Goal: Task Accomplishment & Management: Manage account settings

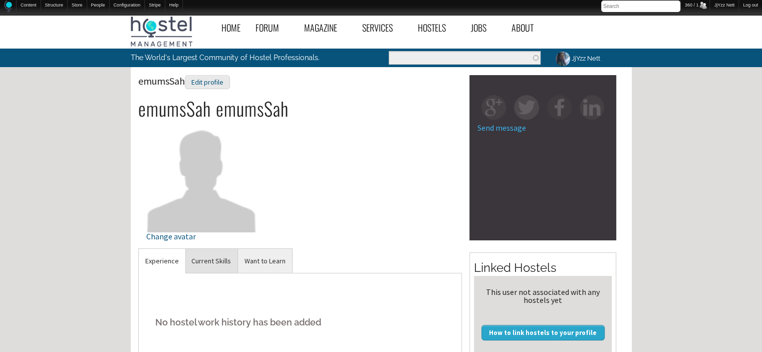
click at [218, 249] on link "Current Skills" at bounding box center [211, 261] width 53 height 25
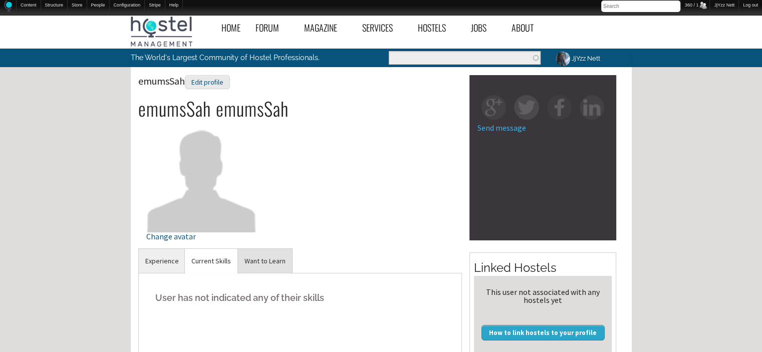
click at [278, 265] on link "Want to Learn" at bounding box center [265, 261] width 54 height 25
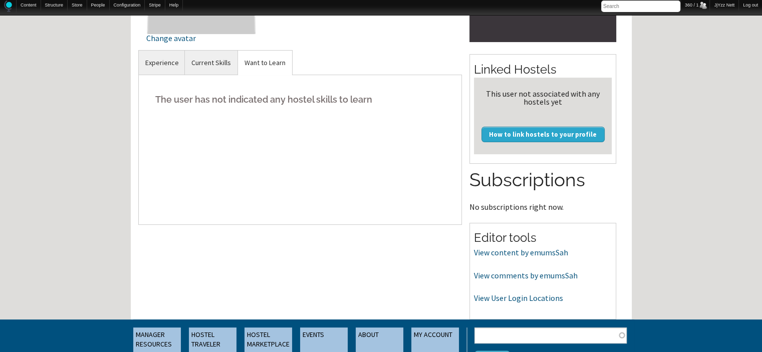
scroll to position [220, 0]
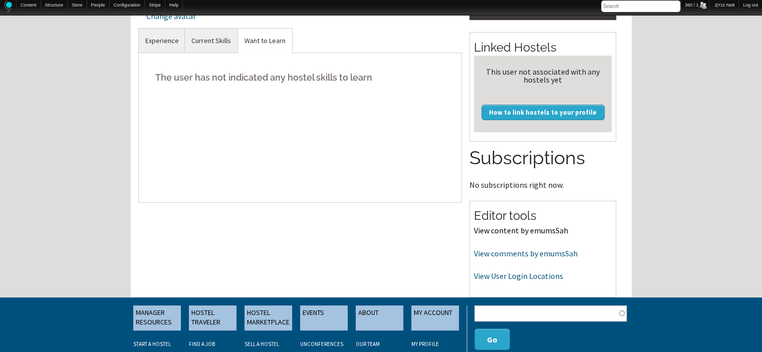
click at [549, 231] on link "View content by emumsSah" at bounding box center [521, 230] width 94 height 10
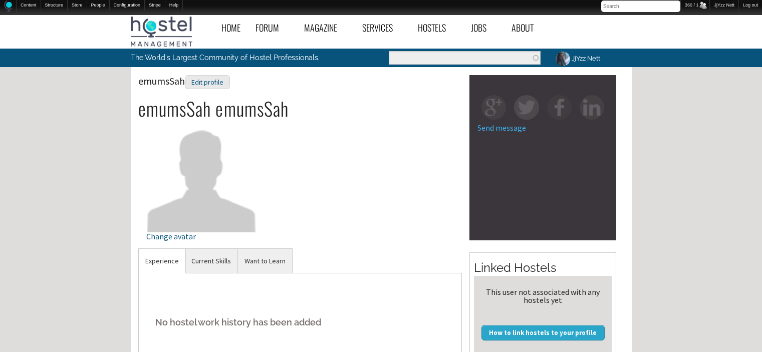
scroll to position [220, 0]
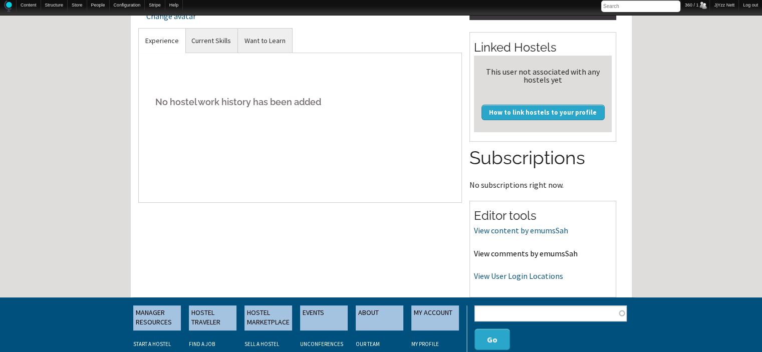
click at [509, 256] on link "View comments by emumsSah" at bounding box center [526, 253] width 104 height 10
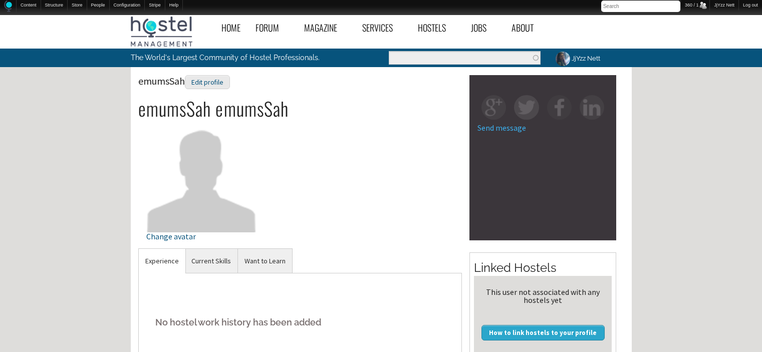
scroll to position [220, 0]
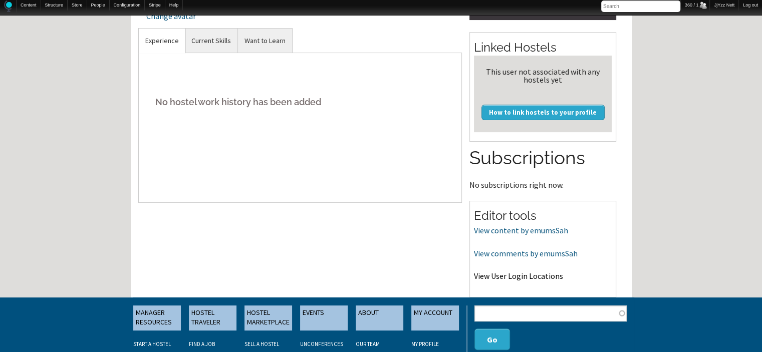
click at [520, 276] on link "View User Login Locations" at bounding box center [518, 276] width 89 height 10
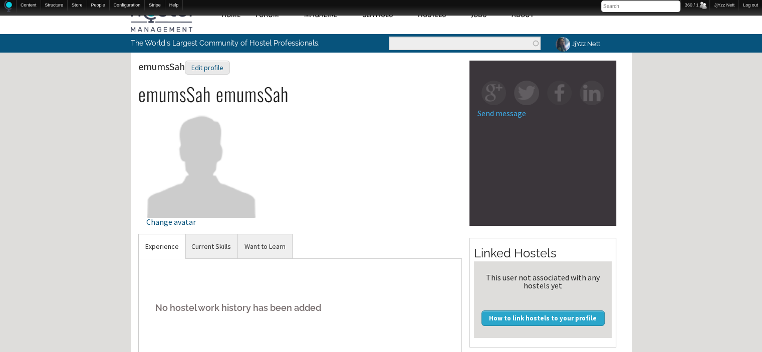
scroll to position [0, 0]
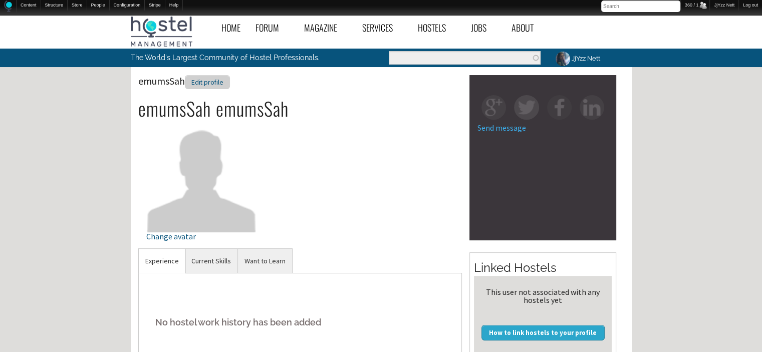
click at [205, 85] on div "Edit profile" at bounding box center [207, 82] width 45 height 15
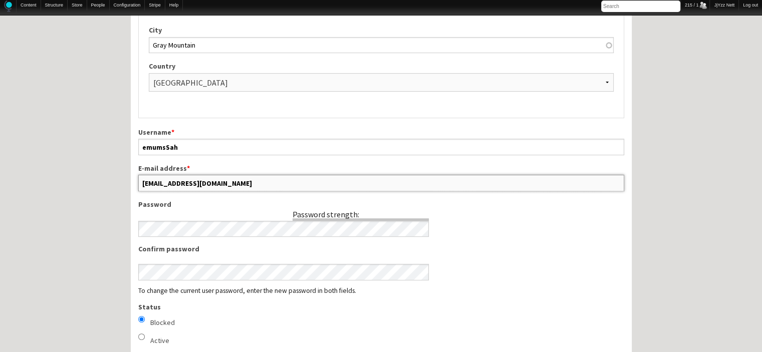
scroll to position [365, 0]
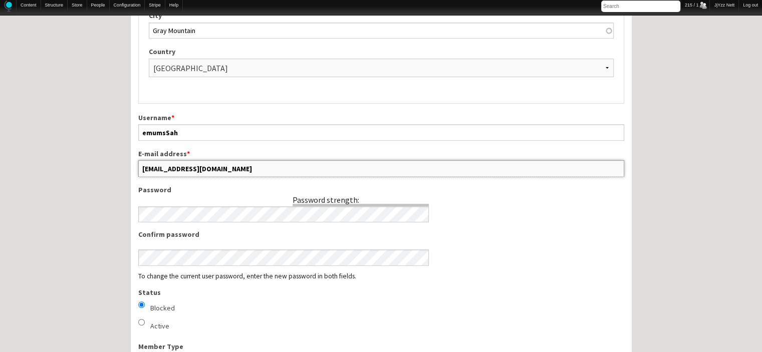
drag, startPoint x: 219, startPoint y: 341, endPoint x: 131, endPoint y: 201, distance: 165.6
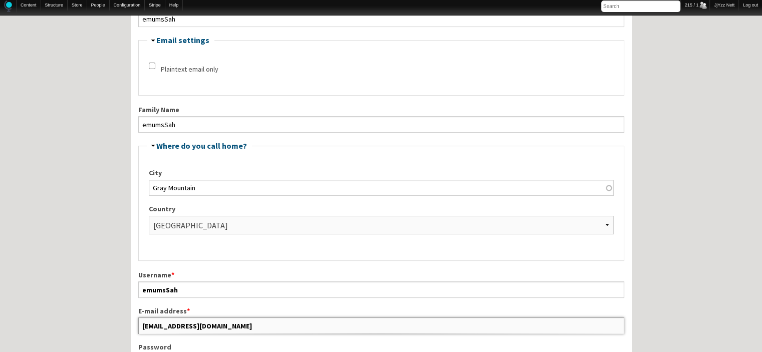
scroll to position [198, 0]
